Goal: Information Seeking & Learning: Check status

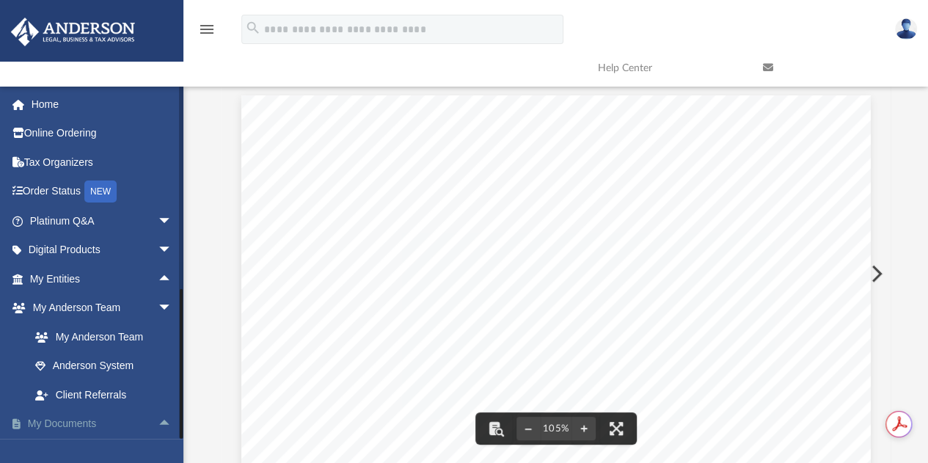
scroll to position [319, 0]
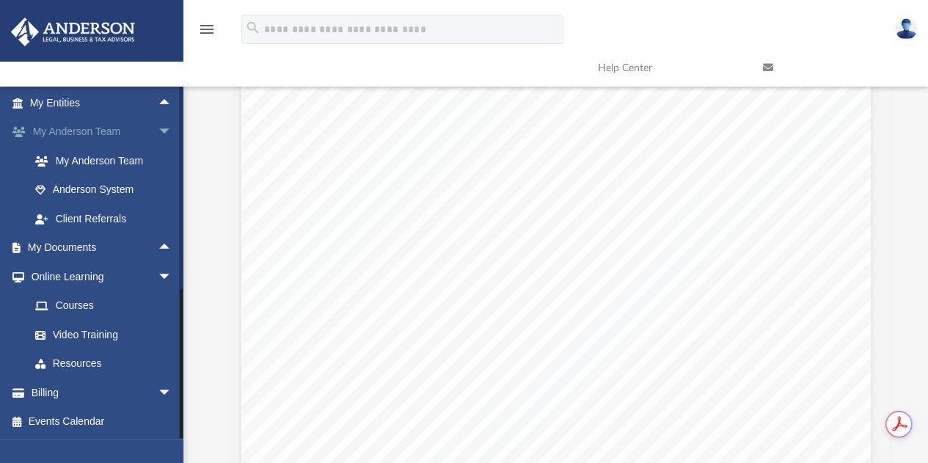
click at [158, 131] on span "arrow_drop_down" at bounding box center [172, 132] width 29 height 30
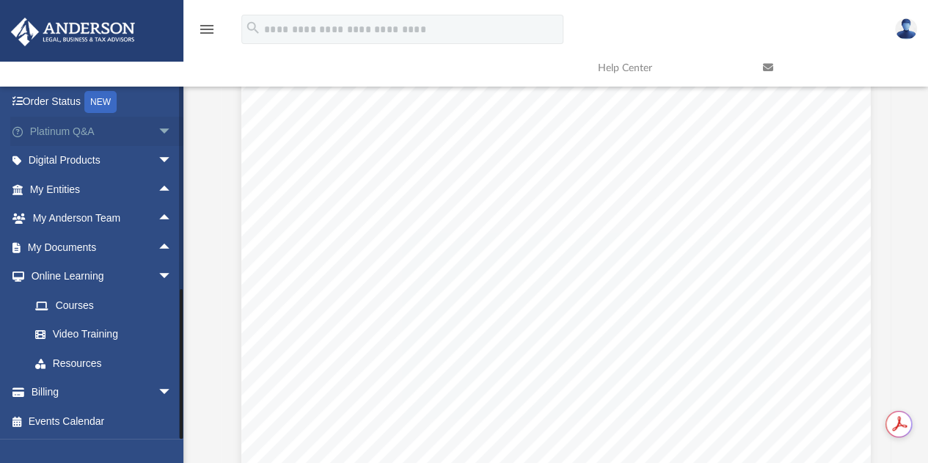
click at [98, 130] on link "Platinum Q&A arrow_drop_down" at bounding box center [102, 131] width 184 height 29
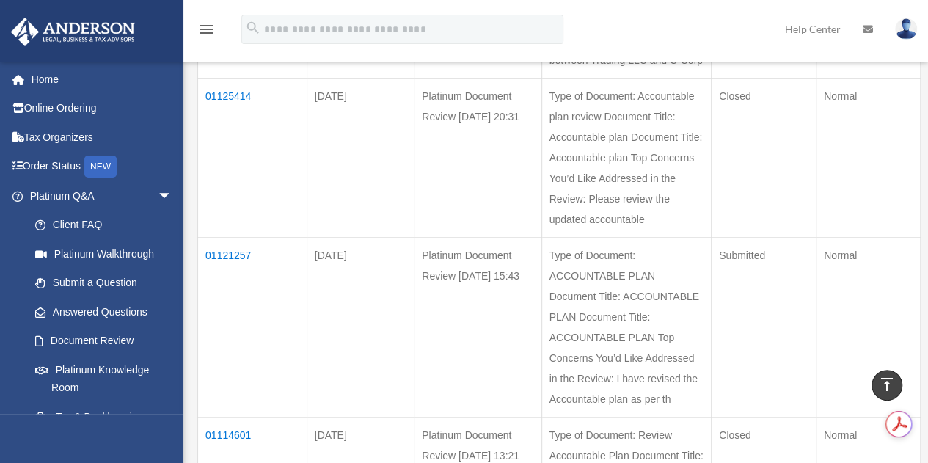
scroll to position [509, 0]
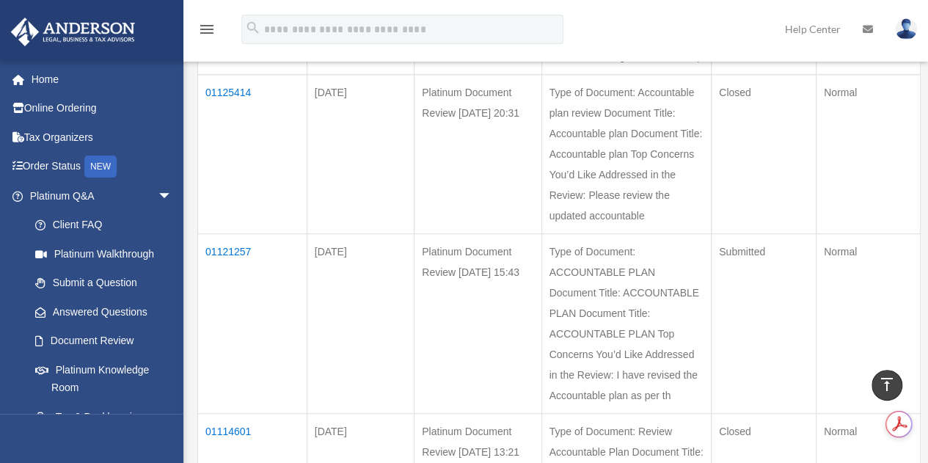
click at [232, 128] on td "01125414" at bounding box center [252, 154] width 109 height 159
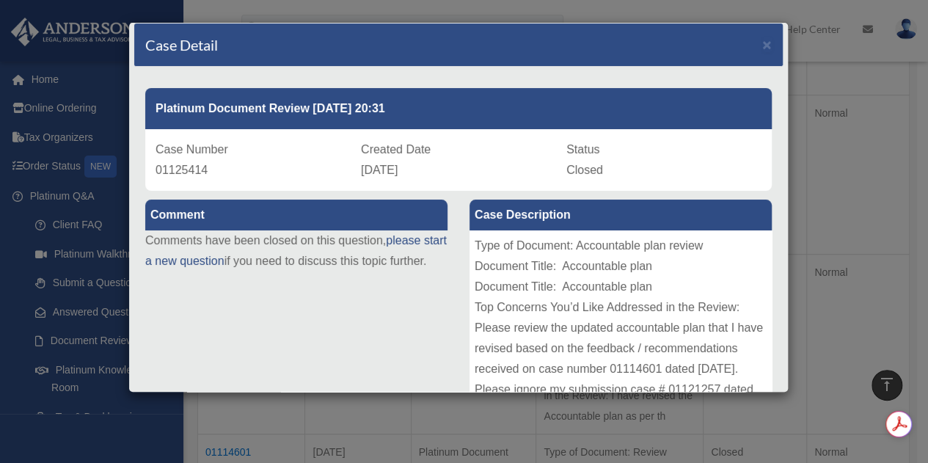
scroll to position [0, 0]
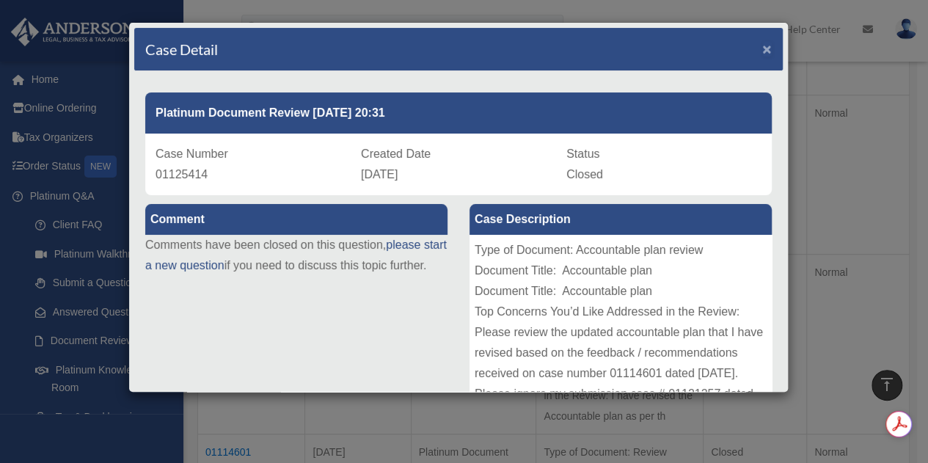
click at [762, 45] on span "×" at bounding box center [767, 48] width 10 height 17
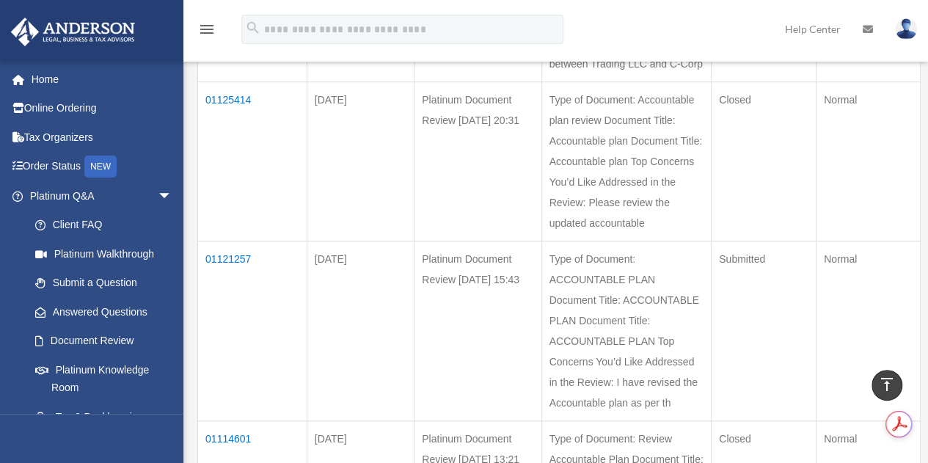
scroll to position [499, 0]
click at [228, 140] on td "01125414" at bounding box center [252, 163] width 109 height 159
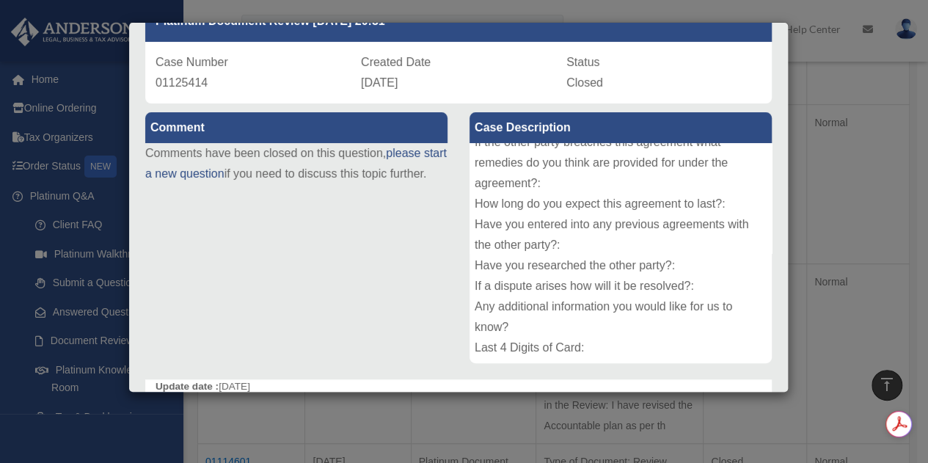
scroll to position [0, 0]
